Goal: Check status: Check status

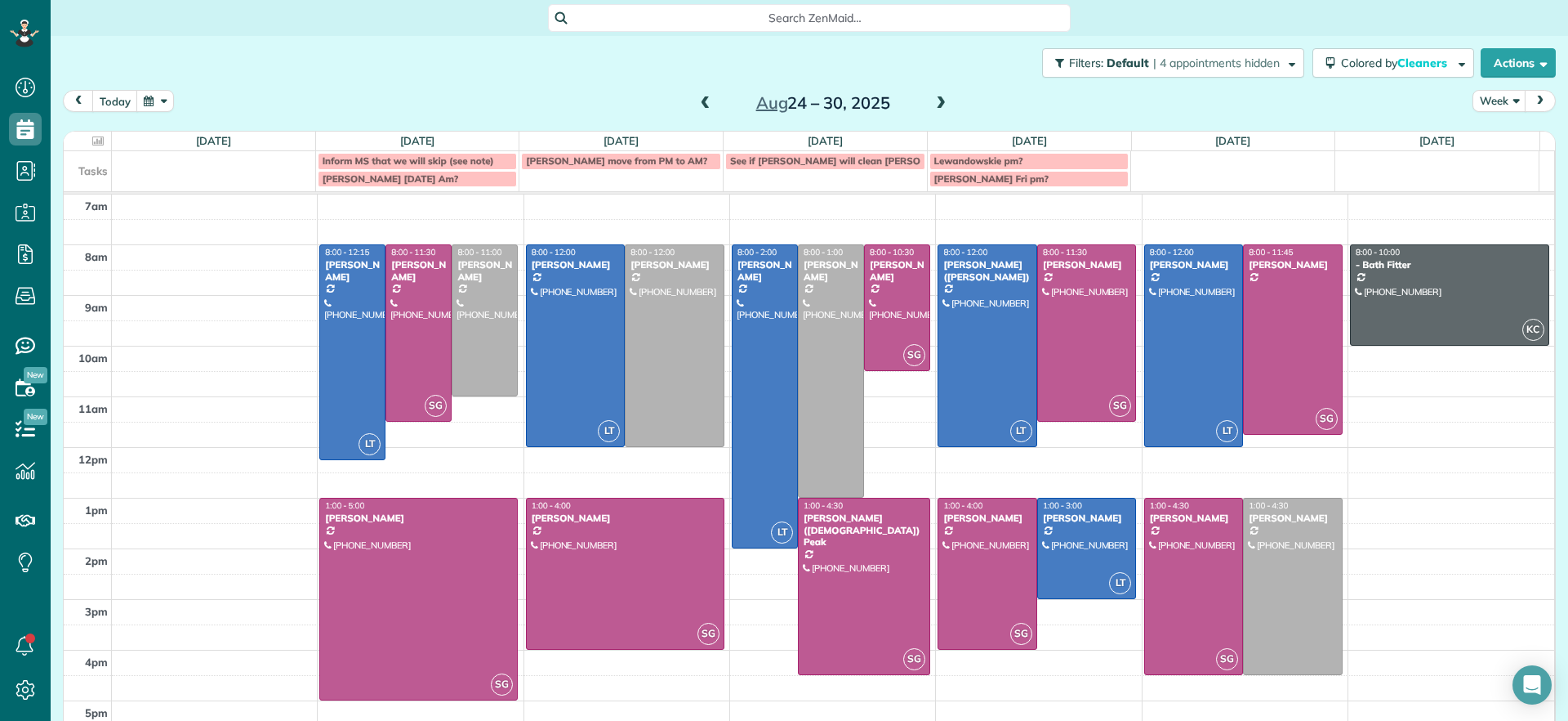
scroll to position [7, 7]
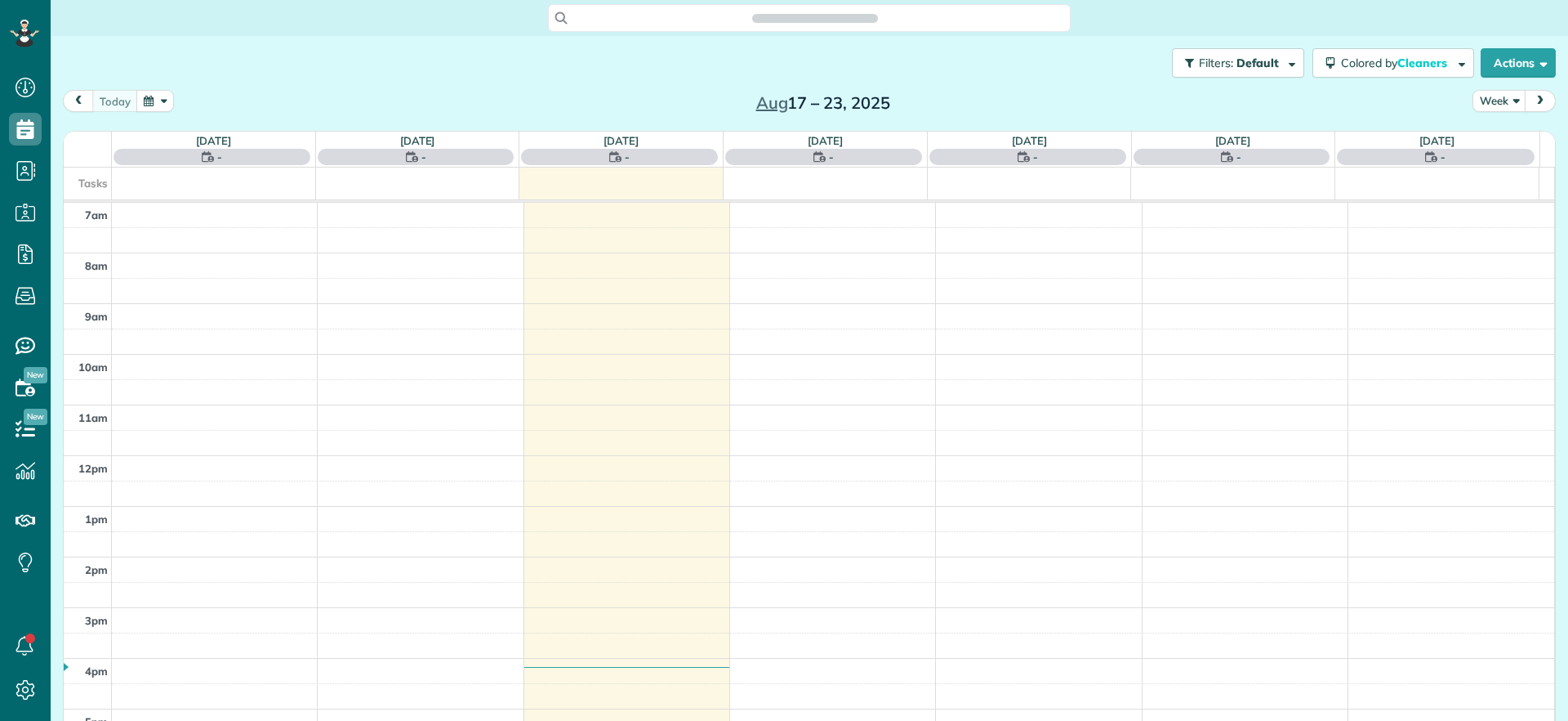
scroll to position [7, 7]
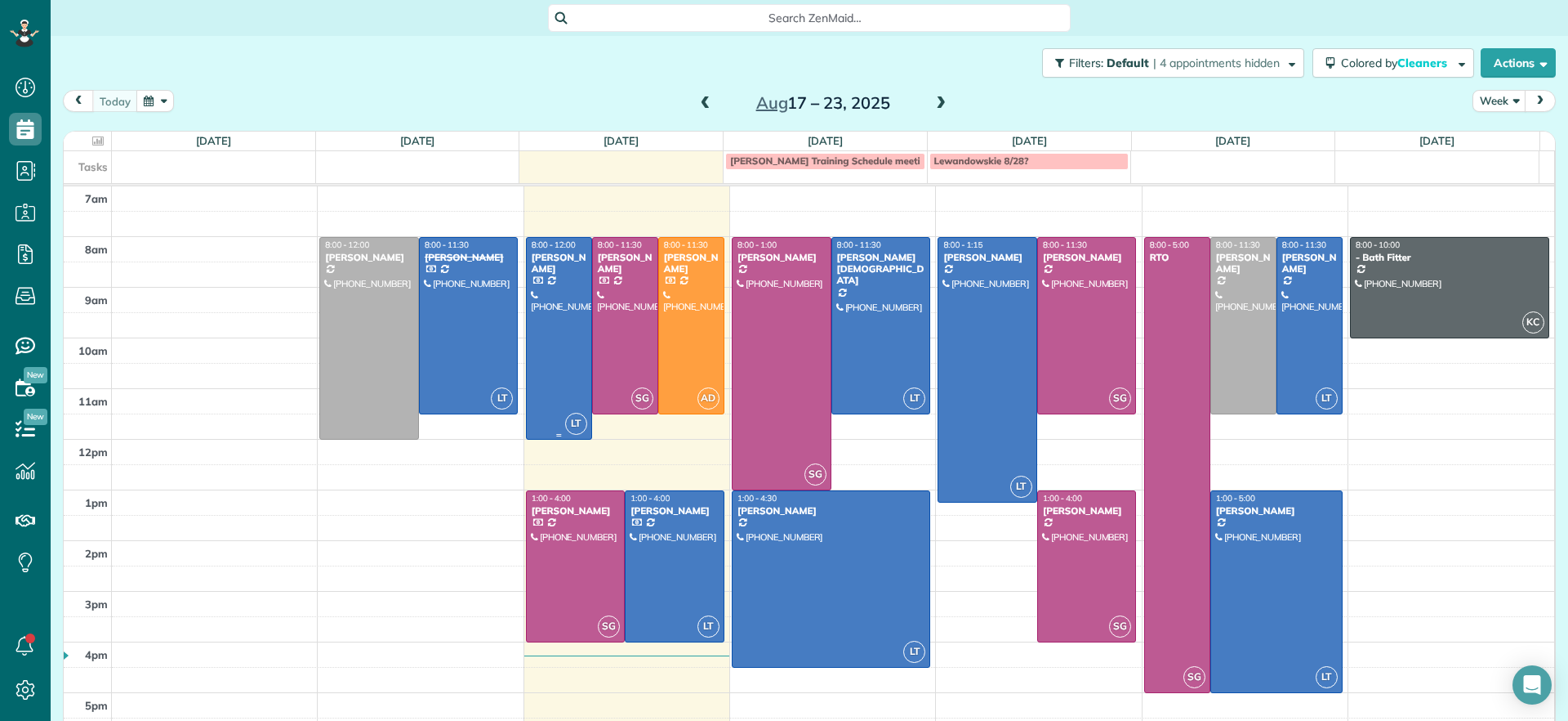
click at [561, 304] on div at bounding box center [560, 338] width 65 height 201
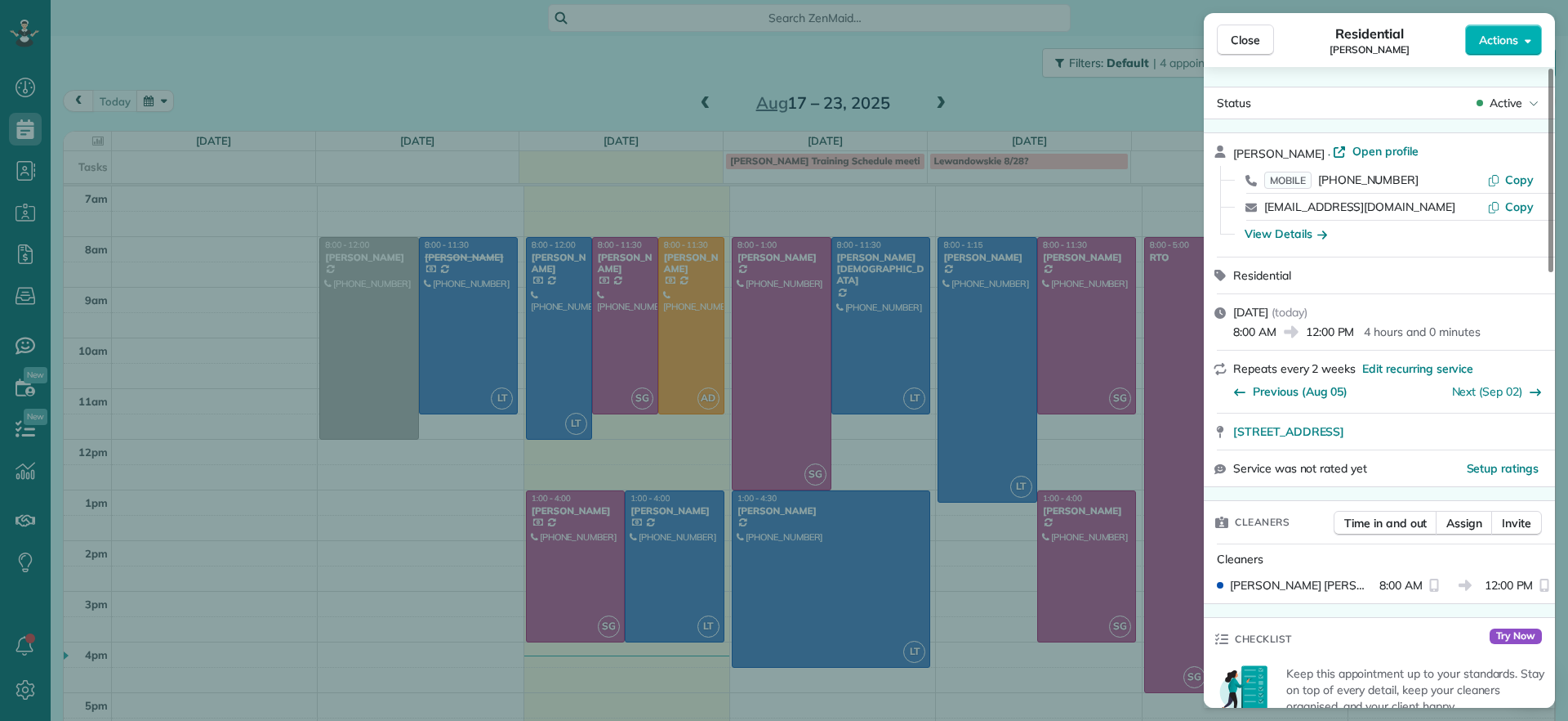
click at [1513, 102] on span "Active" at bounding box center [1505, 102] width 32 height 17
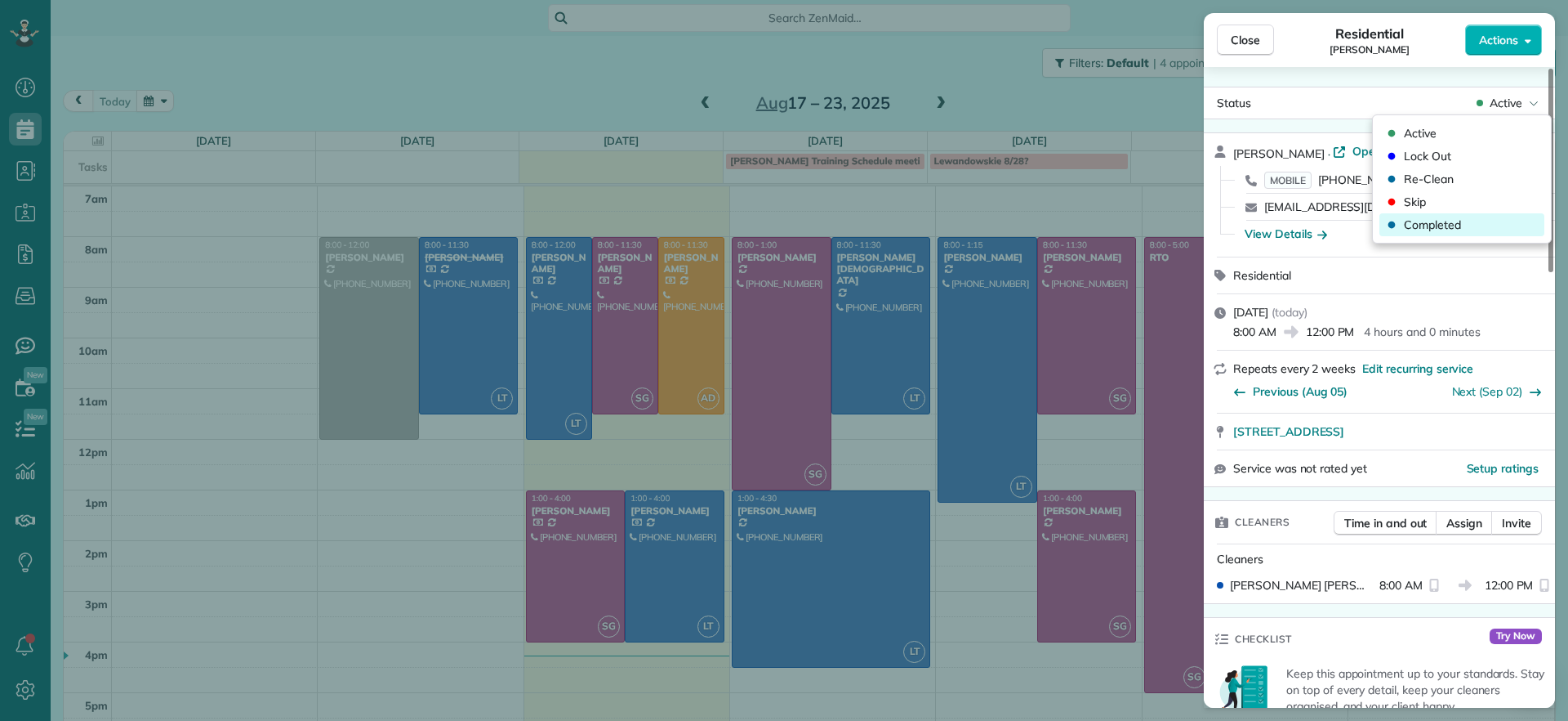
click at [1449, 227] on span "Completed" at bounding box center [1433, 224] width 57 height 17
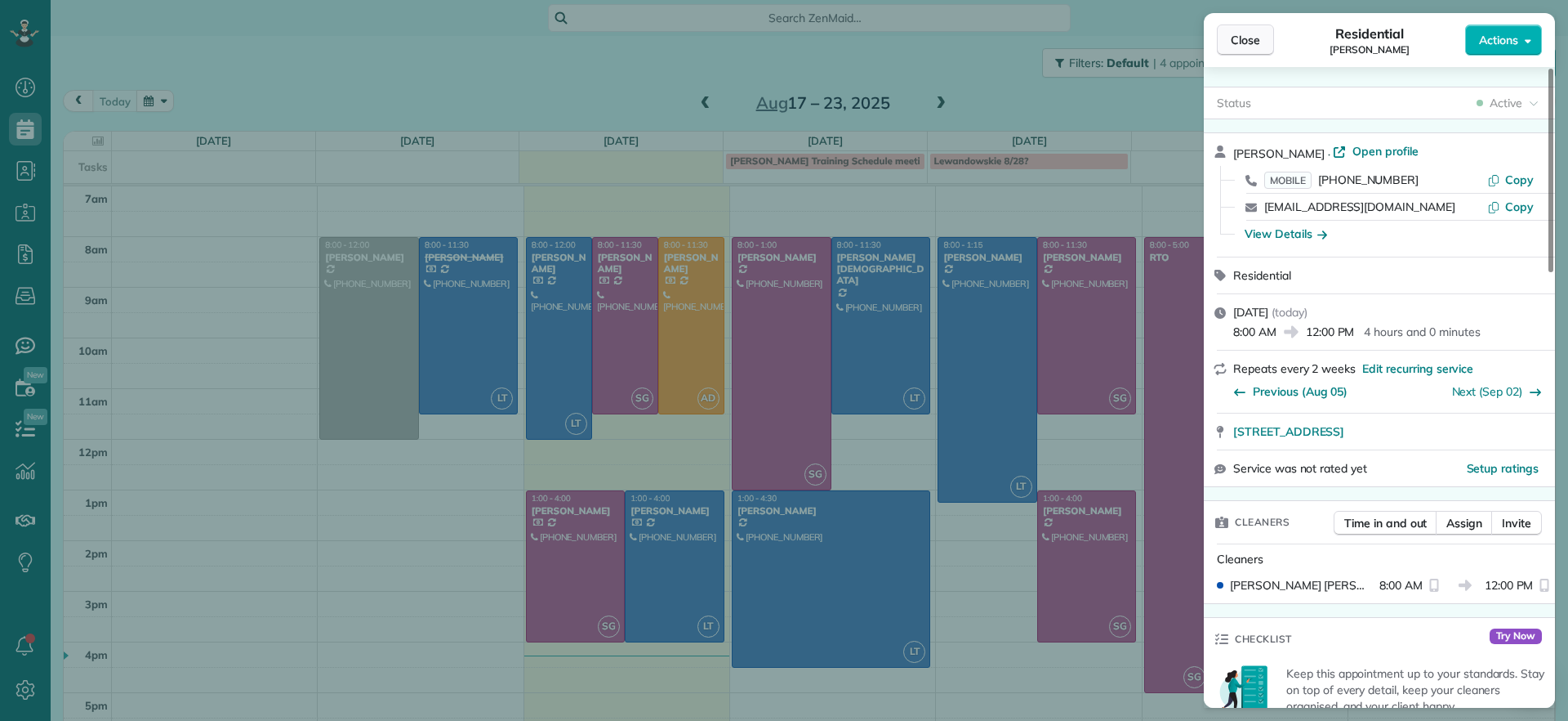
click at [1241, 42] on span "Close" at bounding box center [1246, 39] width 29 height 17
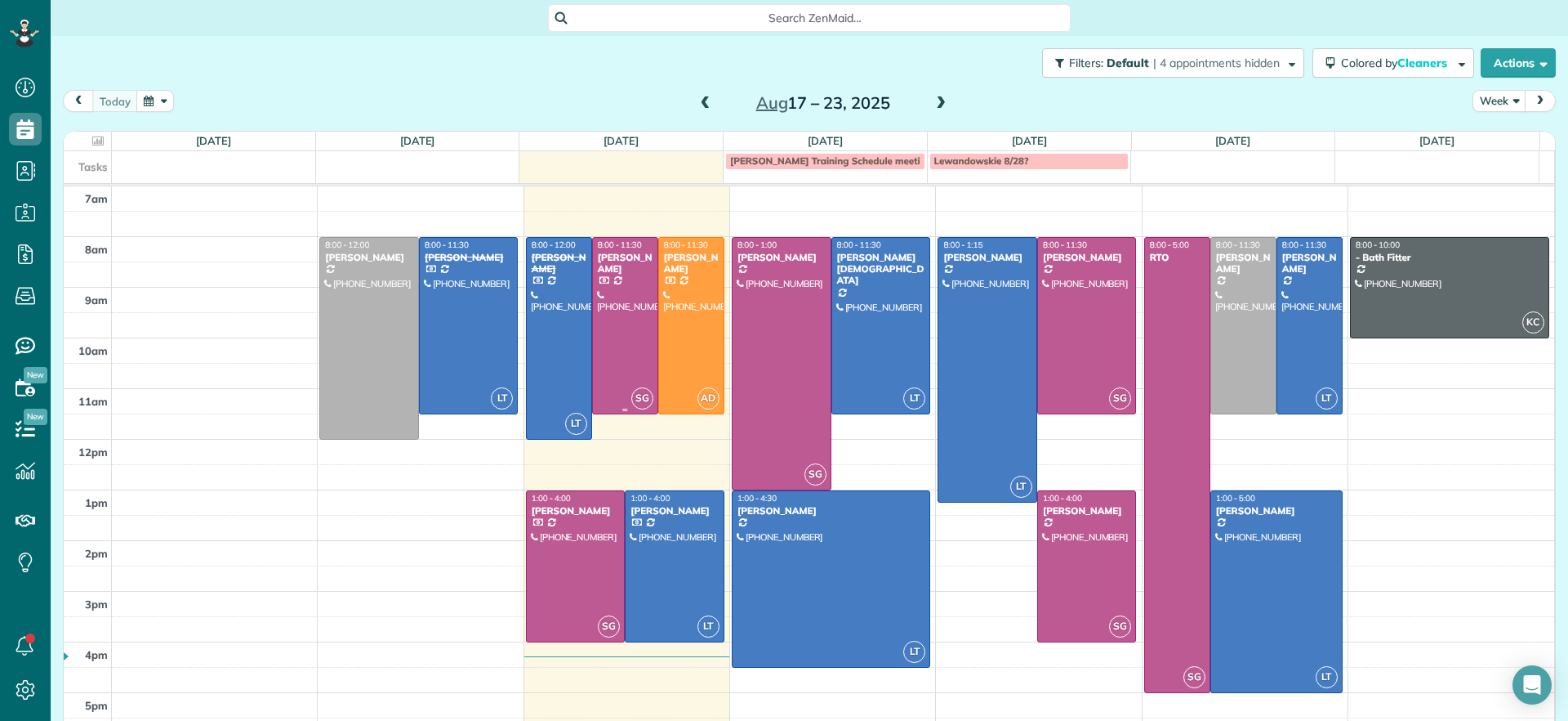
click at [605, 312] on div at bounding box center [625, 325] width 65 height 176
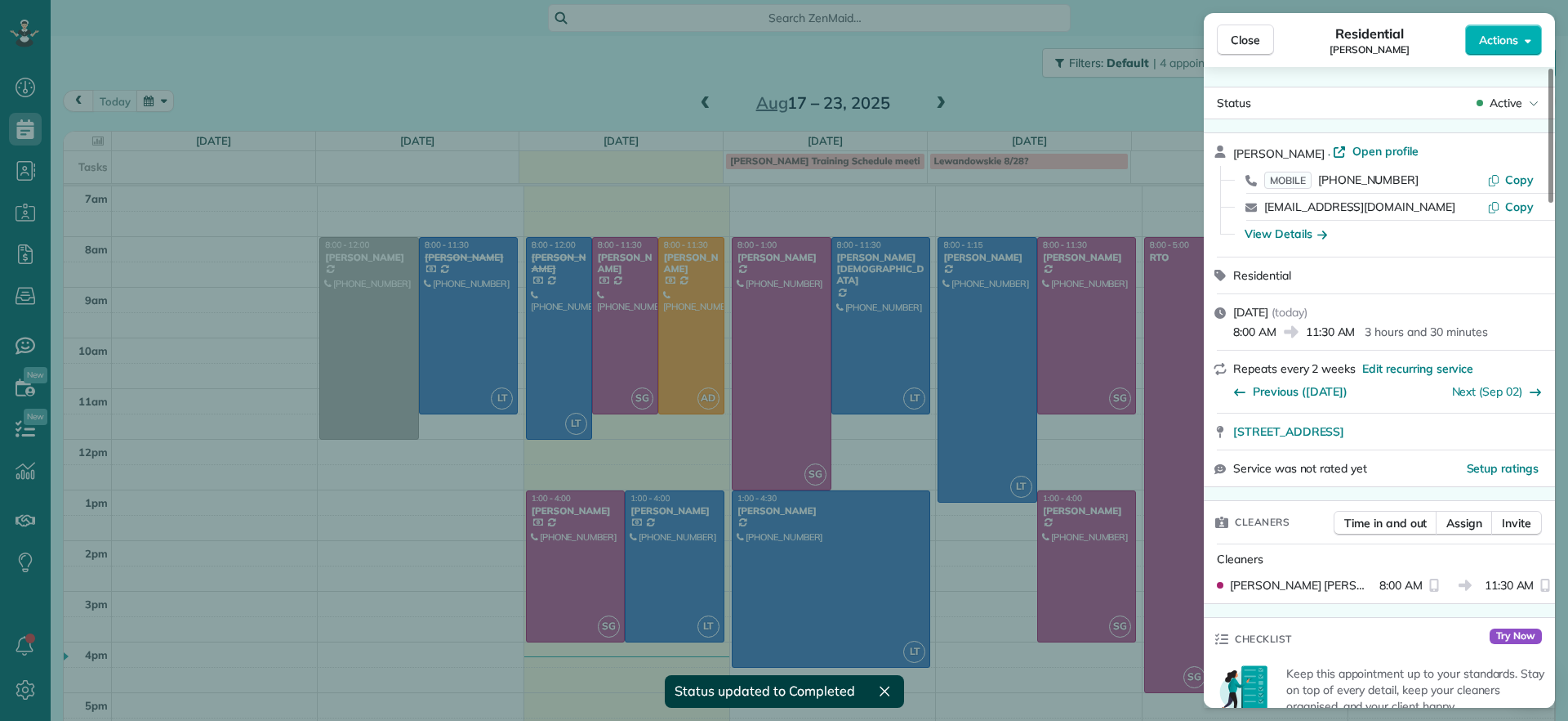
click at [1523, 105] on div "Active" at bounding box center [1508, 102] width 69 height 17
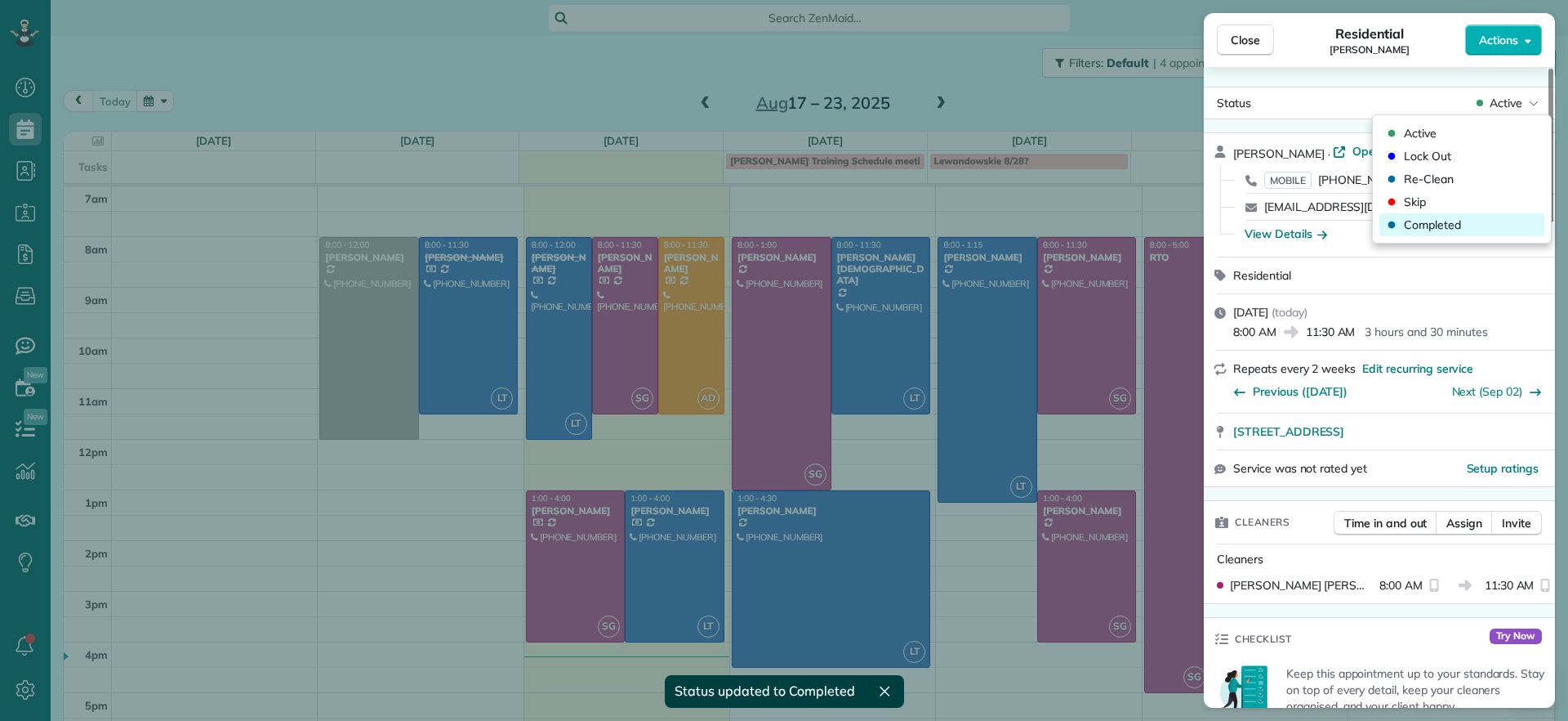
click at [1423, 221] on span "Completed" at bounding box center [1433, 224] width 57 height 17
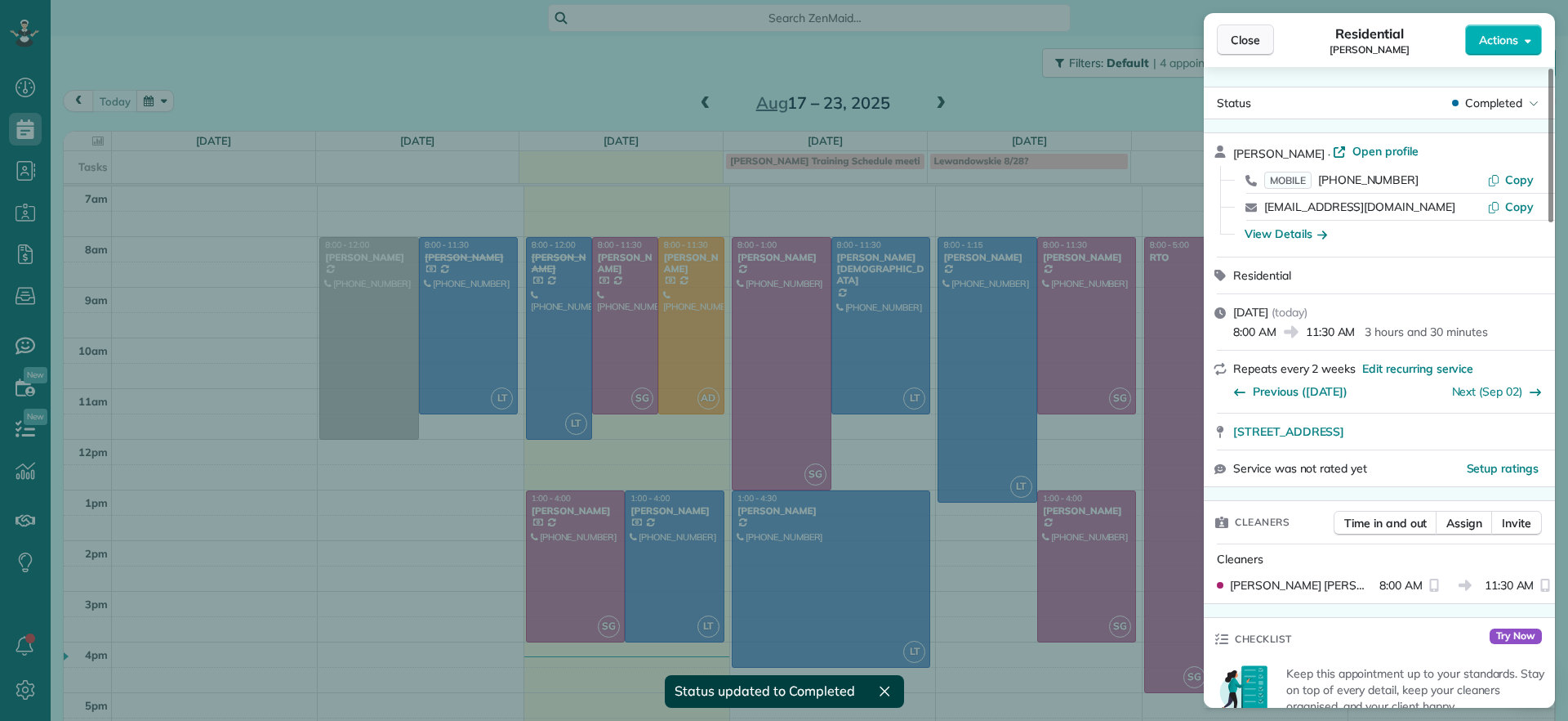
click at [1239, 37] on span "Close" at bounding box center [1246, 39] width 29 height 17
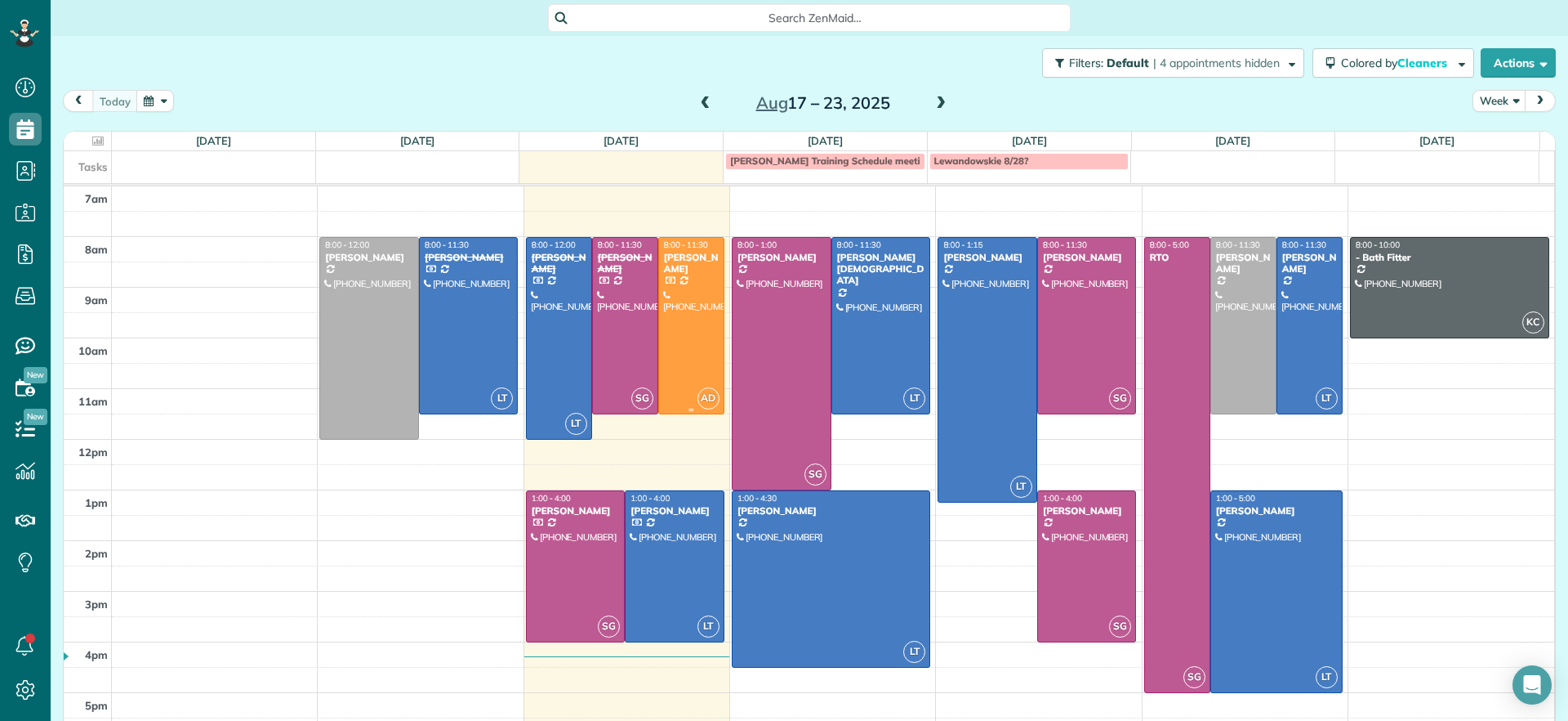
click at [690, 307] on div at bounding box center [691, 325] width 65 height 176
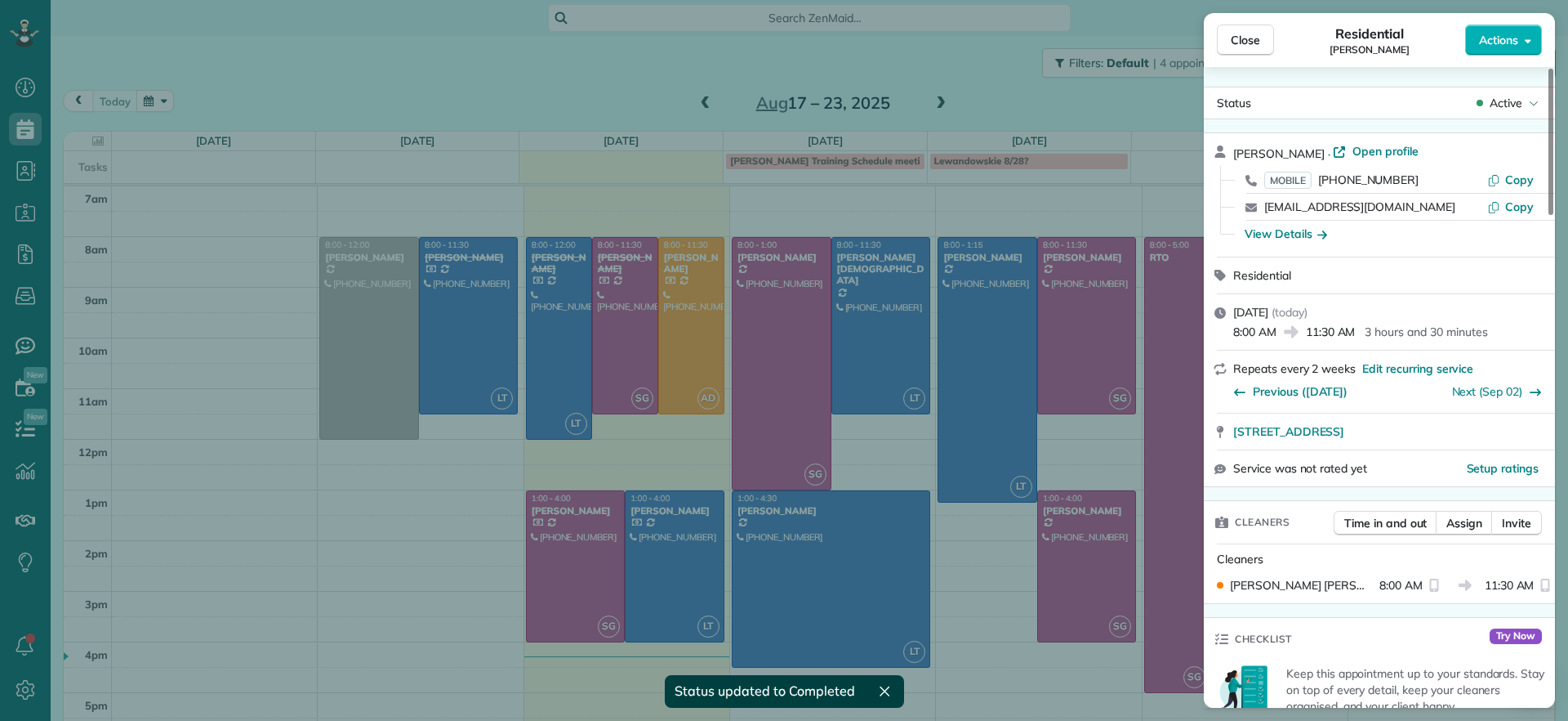
click at [1513, 102] on span "Active" at bounding box center [1505, 102] width 32 height 17
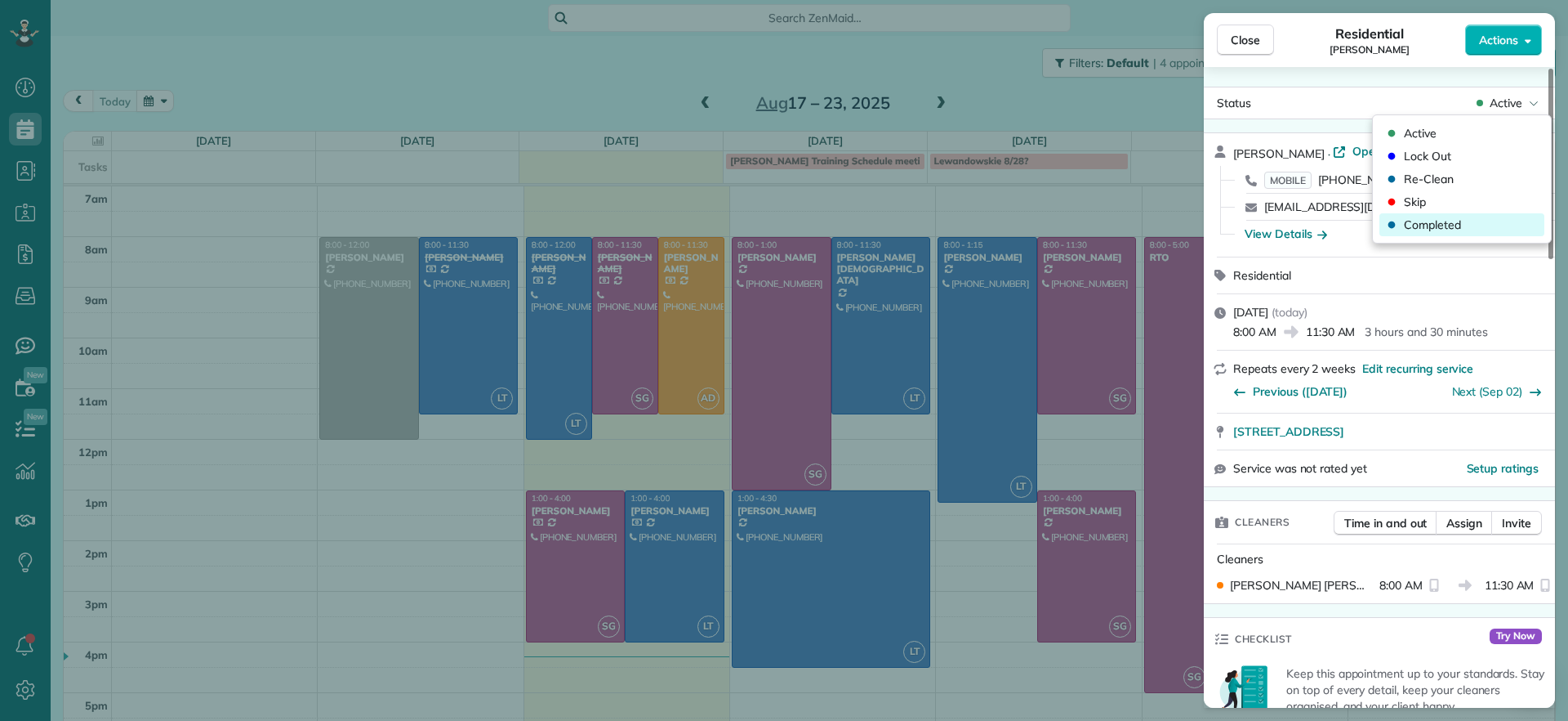
click at [1431, 227] on span "Completed" at bounding box center [1433, 224] width 57 height 17
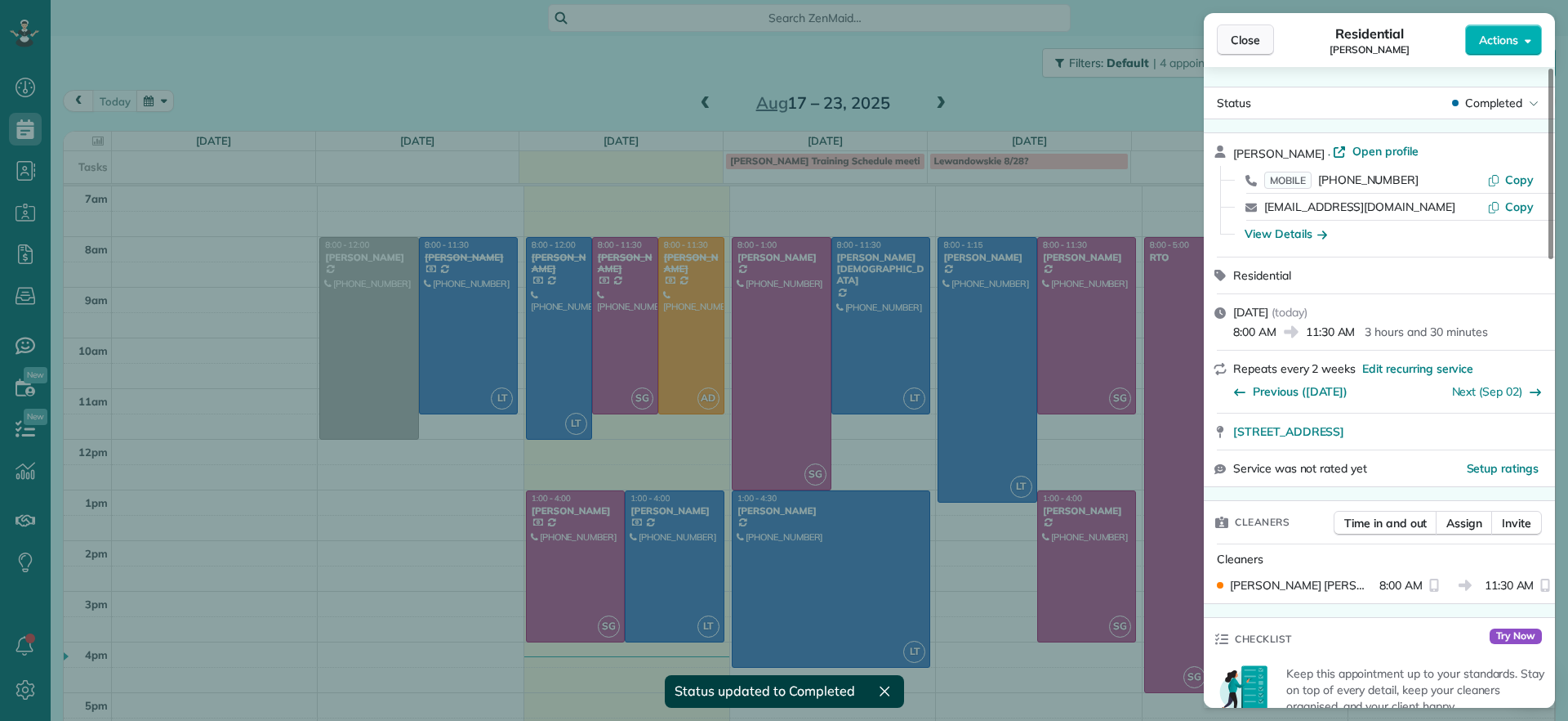
click at [1242, 35] on span "Close" at bounding box center [1246, 39] width 29 height 17
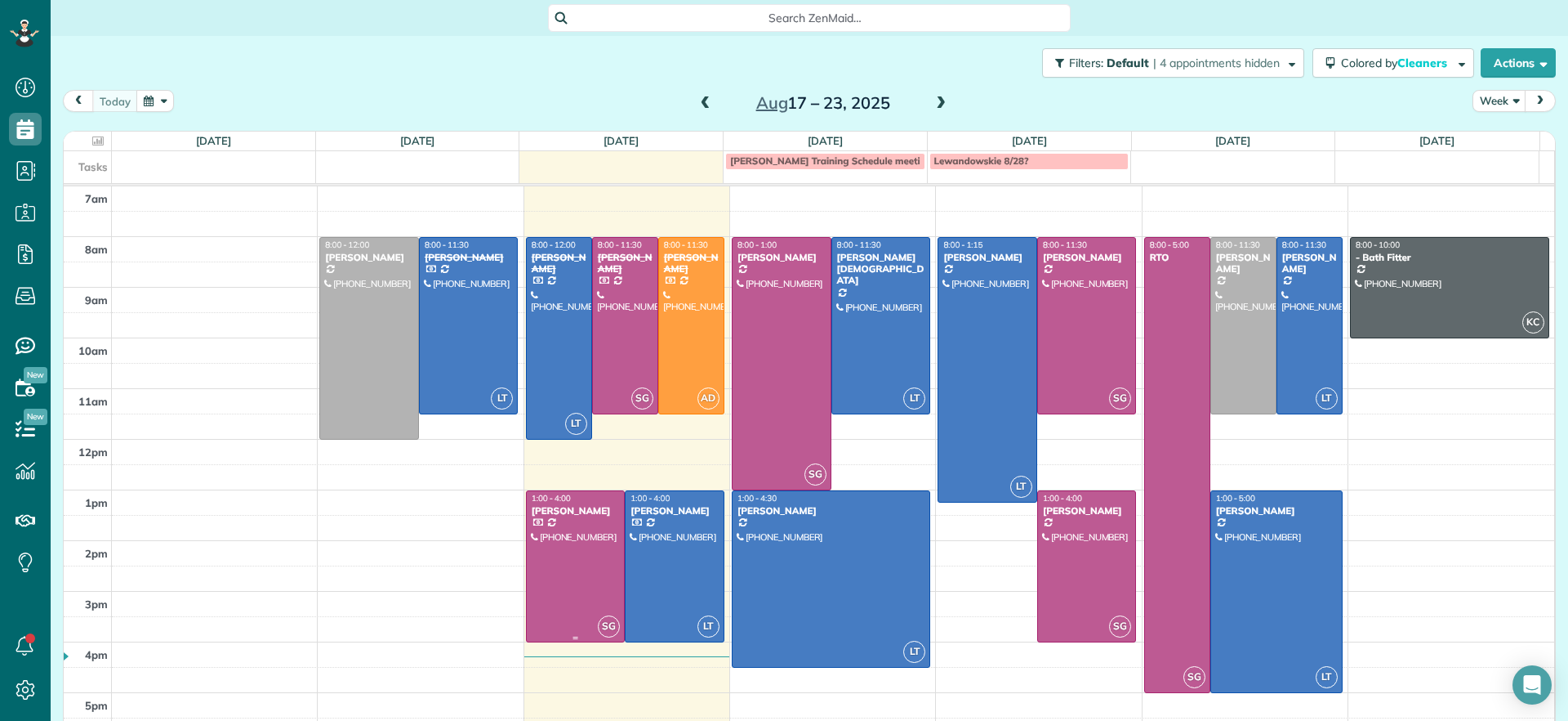
click at [583, 565] on div at bounding box center [576, 566] width 98 height 150
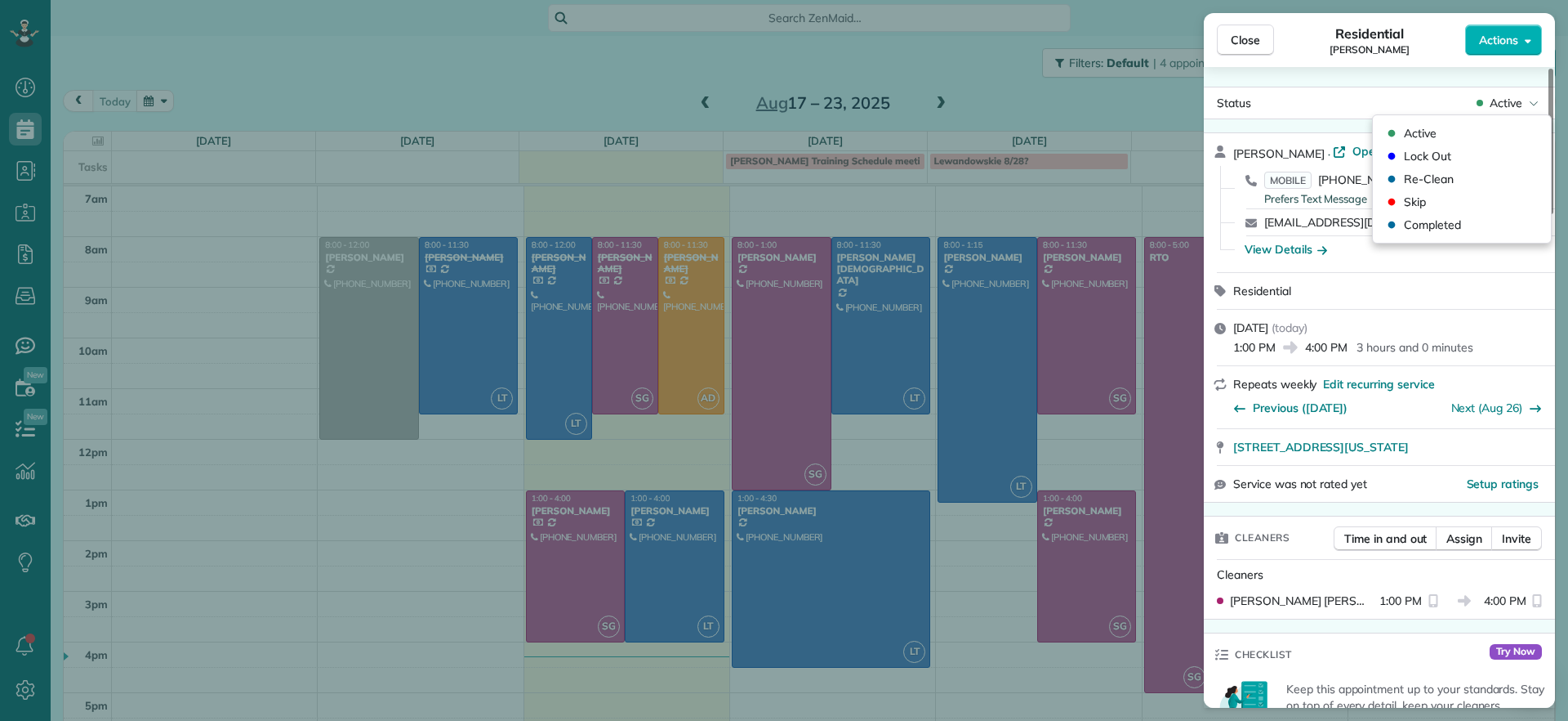
click at [1498, 99] on span "Active" at bounding box center [1505, 102] width 32 height 17
click at [1428, 223] on span "Completed" at bounding box center [1433, 224] width 57 height 17
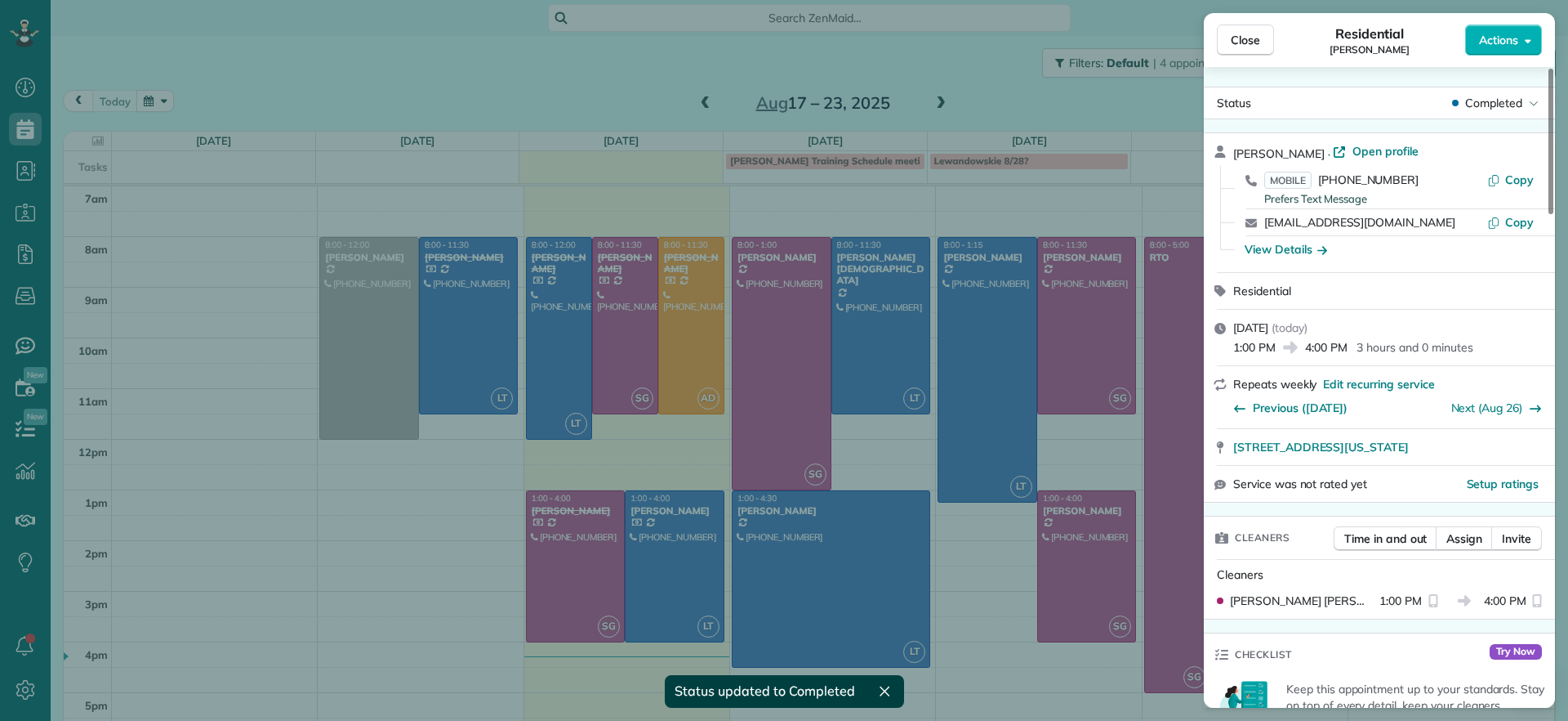
click at [673, 578] on div "Close Residential Tracy Jones Actions Status Completed Tracy Jones · Open profi…" at bounding box center [784, 360] width 1568 height 721
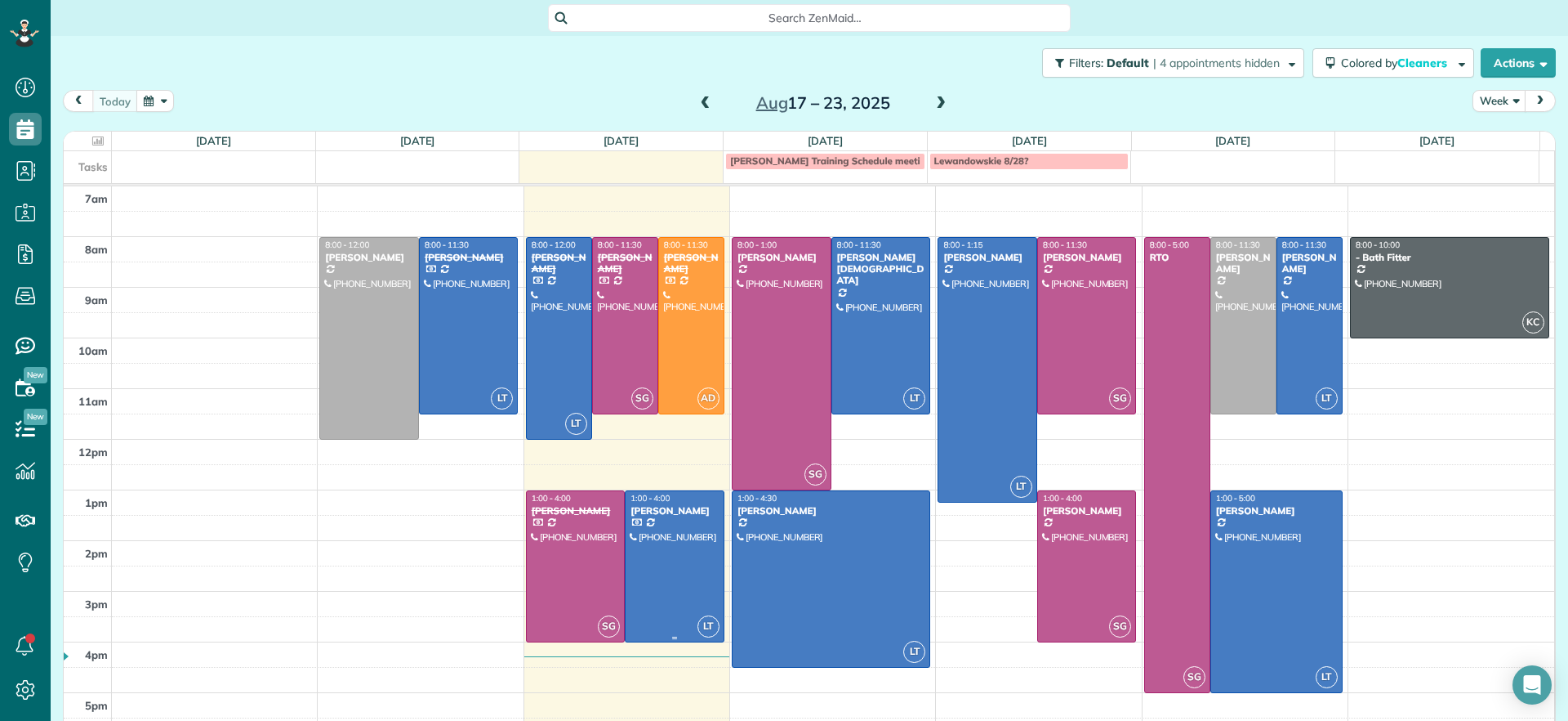
click at [673, 578] on div at bounding box center [675, 566] width 98 height 150
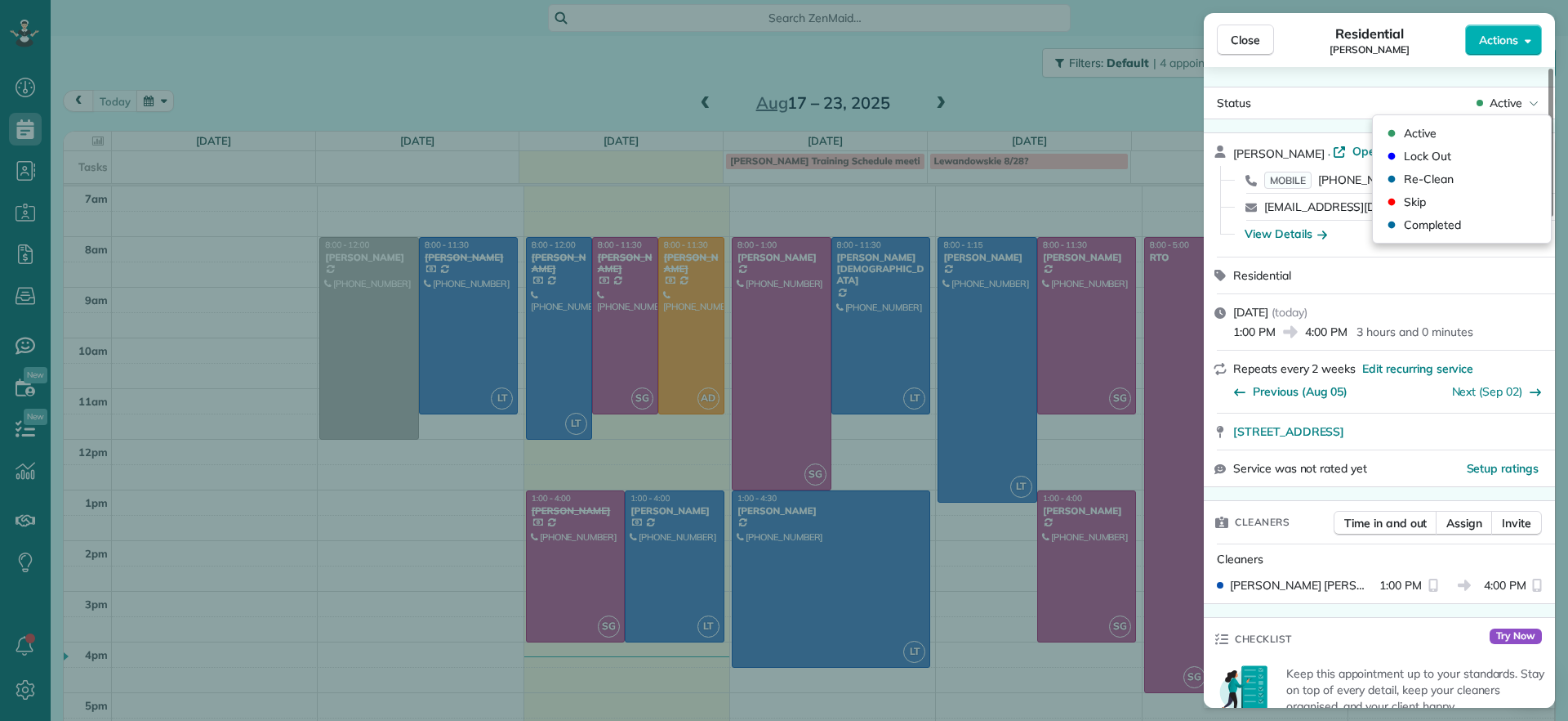
click at [1514, 104] on span "Active" at bounding box center [1505, 102] width 32 height 17
click at [1441, 227] on span "Completed" at bounding box center [1433, 224] width 57 height 17
